Goal: Transaction & Acquisition: Purchase product/service

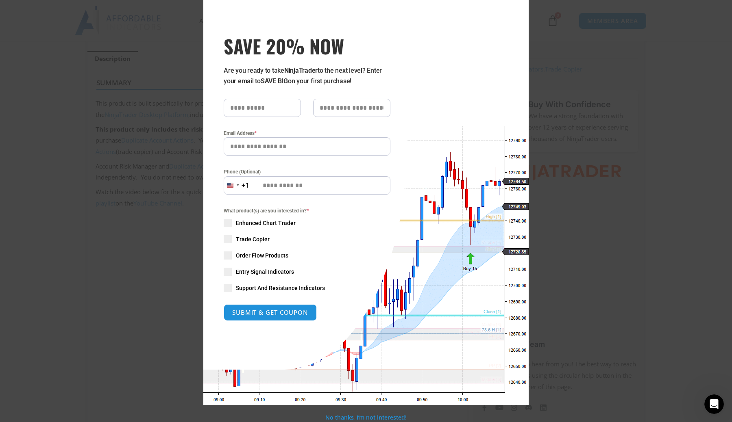
scroll to position [15, 0]
click at [545, 24] on div "Close this module SAVE 20% NOW Are you ready to take NinjaTrader to the next le…" at bounding box center [366, 211] width 732 height 422
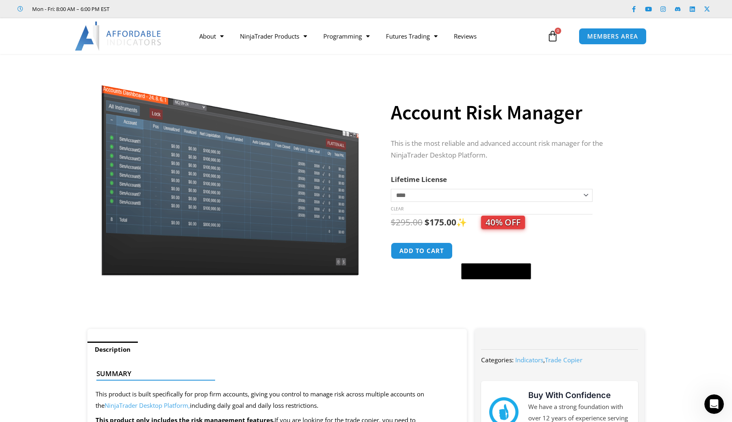
scroll to position [0, 0]
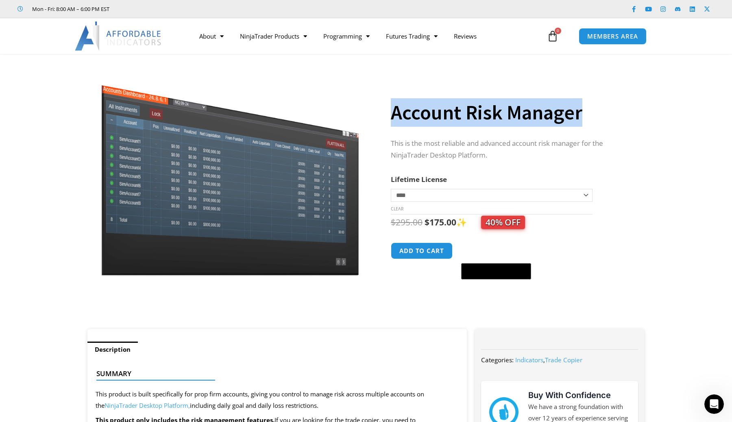
drag, startPoint x: 392, startPoint y: 109, endPoint x: 597, endPoint y: 108, distance: 204.9
click at [597, 108] on h1 "Account Risk Manager" at bounding box center [509, 112] width 237 height 28
click at [521, 161] on div "This is the most reliable and advanced account risk manager for the NinjaTrader…" at bounding box center [509, 152] width 237 height 28
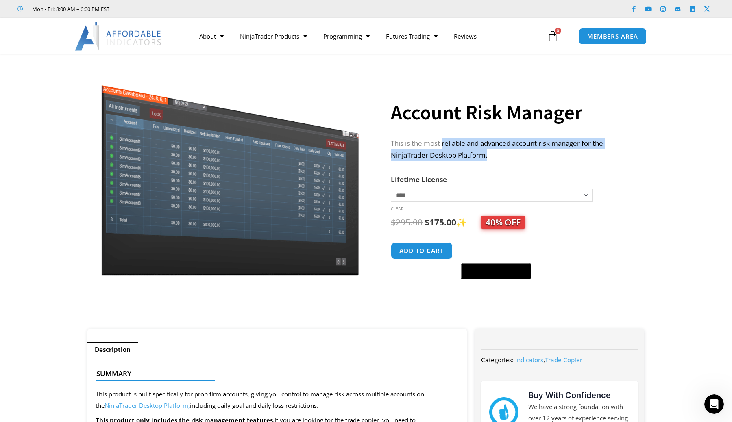
drag, startPoint x: 508, startPoint y: 155, endPoint x: 442, endPoint y: 141, distance: 67.6
click at [442, 141] on p "This is the most reliable and advanced account risk manager for the NinjaTrader…" at bounding box center [509, 150] width 237 height 24
click at [482, 151] on p "This is the most reliable and advanced account risk manager for the NinjaTrader…" at bounding box center [509, 150] width 237 height 24
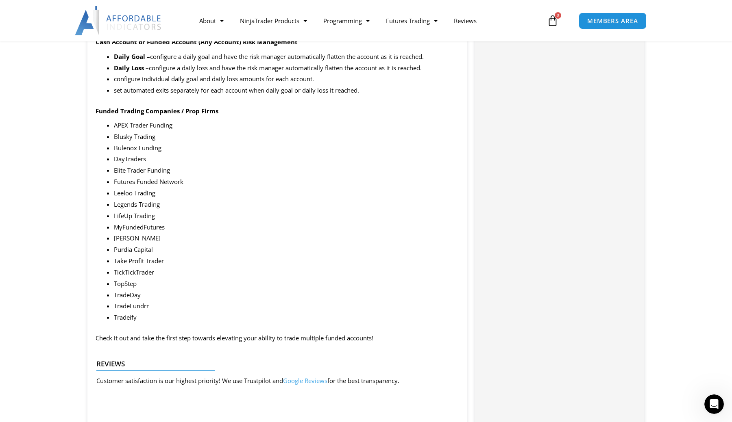
scroll to position [1069, 0]
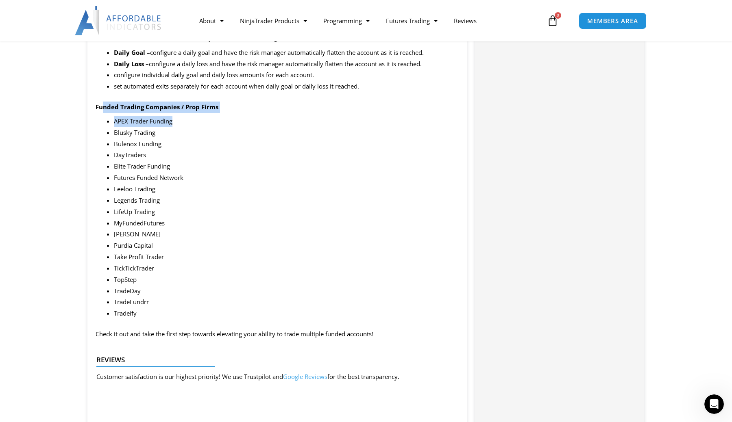
drag, startPoint x: 102, startPoint y: 95, endPoint x: 249, endPoint y: 111, distance: 148.0
click at [249, 111] on div "Summary This product is built specifically for prop firm accounts, giving you c…" at bounding box center [276, 149] width 379 height 1721
click at [238, 195] on li "Legends Trading" at bounding box center [286, 200] width 345 height 11
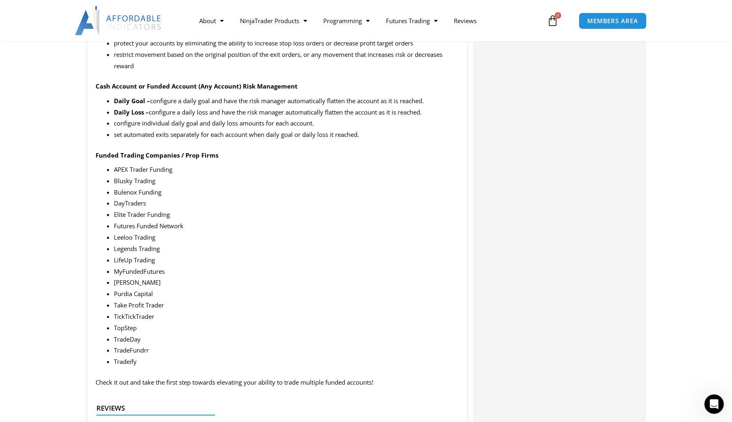
scroll to position [1021, 0]
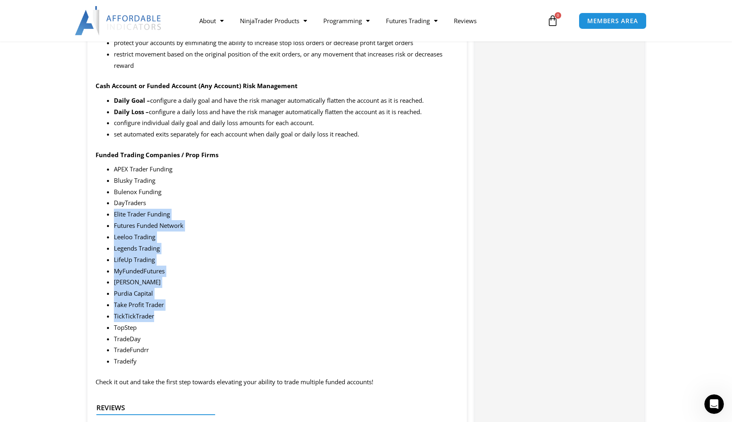
drag, startPoint x: 148, startPoint y: 193, endPoint x: 171, endPoint y: 300, distance: 109.9
click at [171, 300] on ul "APEX Trader Funding Blusky Trading Bulenox Funding DayTraders Elite Trader Fund…" at bounding box center [286, 266] width 345 height 204
click at [183, 345] on li "TradeFundrr" at bounding box center [286, 350] width 345 height 11
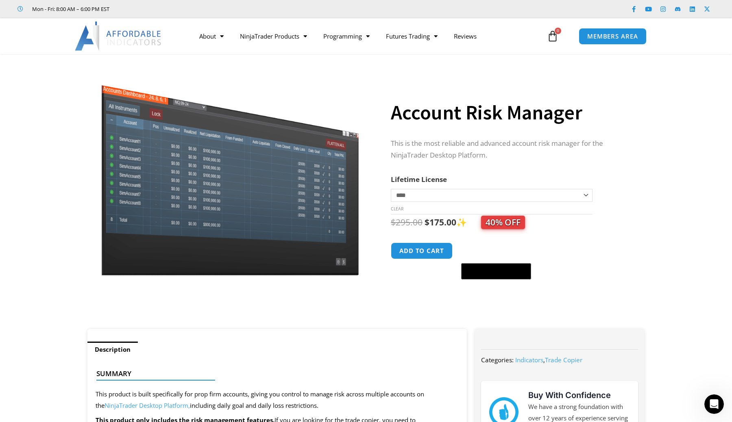
scroll to position [0, 0]
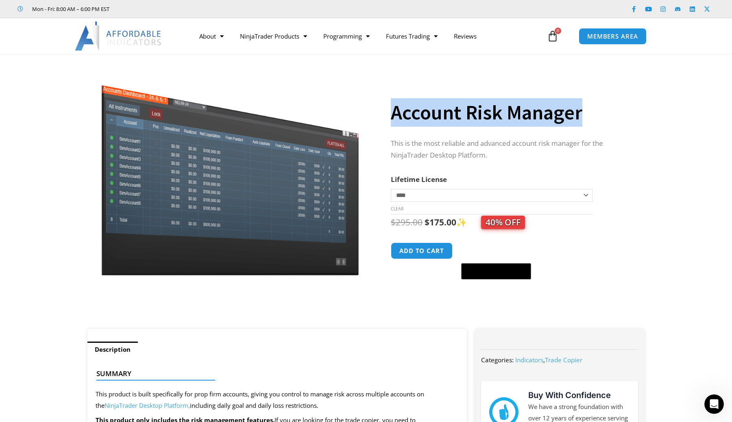
copy h1 "Account Risk Manager"
drag, startPoint x: 393, startPoint y: 114, endPoint x: 710, endPoint y: 104, distance: 316.8
click at [710, 104] on section "**********" at bounding box center [366, 195] width 732 height 267
click at [526, 89] on div "Account Risk Manager" at bounding box center [509, 106] width 237 height 48
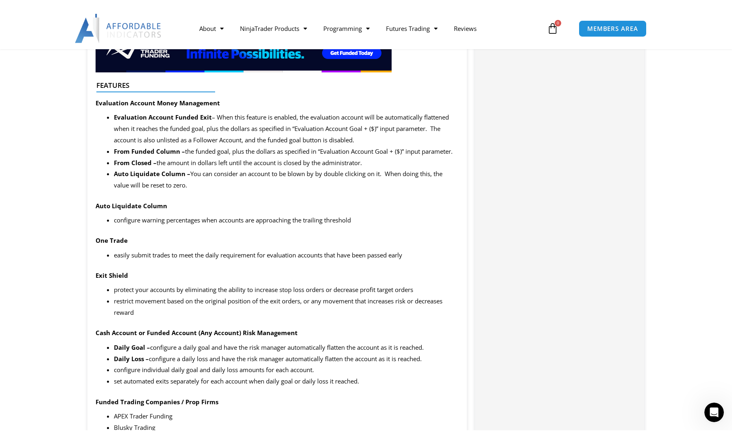
scroll to position [769, 0]
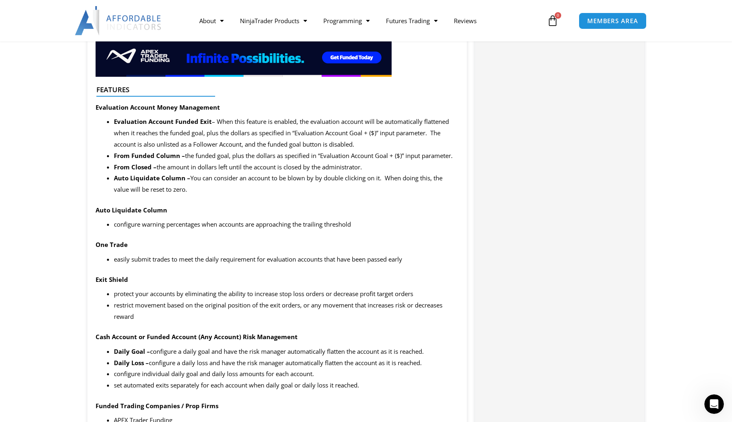
drag, startPoint x: 216, startPoint y: 117, endPoint x: 395, endPoint y: 143, distance: 180.8
click at [395, 143] on li "Evaluation Account Funded Exit – When this feature is enabled, the evaluation a…" at bounding box center [286, 133] width 345 height 34
